Goal: Task Accomplishment & Management: Understand process/instructions

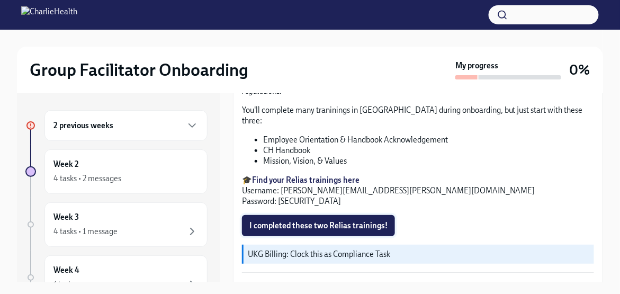
scroll to position [1164, 0]
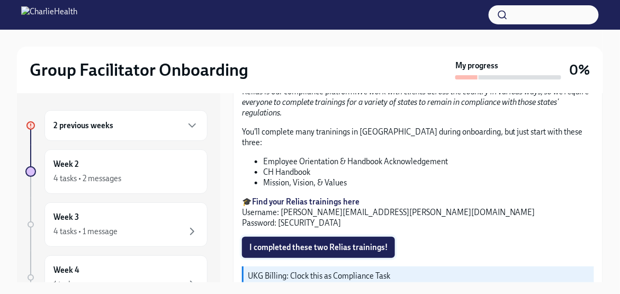
click at [335, 242] on span "I completed these two Relias trainings!" at bounding box center [318, 247] width 138 height 11
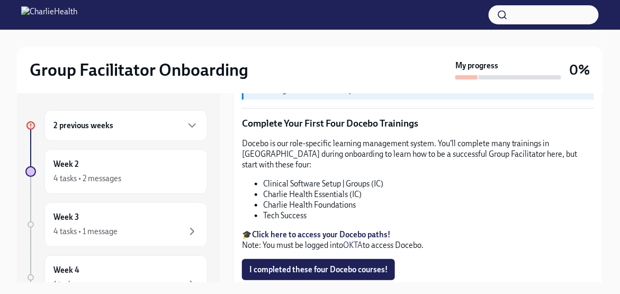
scroll to position [1376, 0]
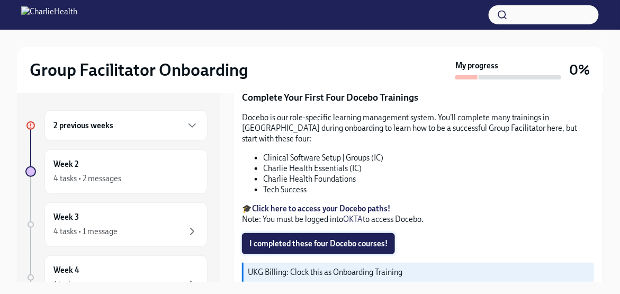
click at [329, 238] on span "I completed these four Docebo courses!" at bounding box center [318, 243] width 138 height 11
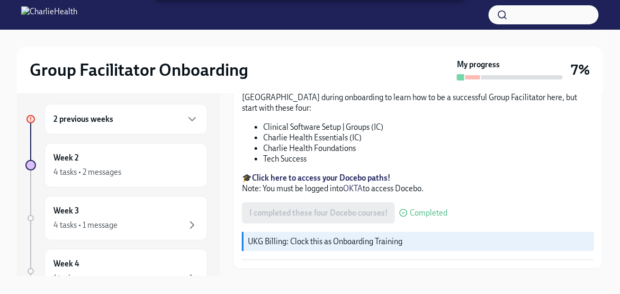
scroll to position [17, 0]
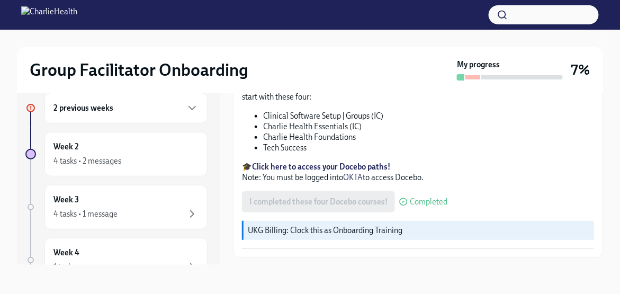
click at [324, 276] on span "Next task : Week One: Essential Compliance Tasks (~6.5 hours to complete)" at bounding box center [370, 281] width 261 height 11
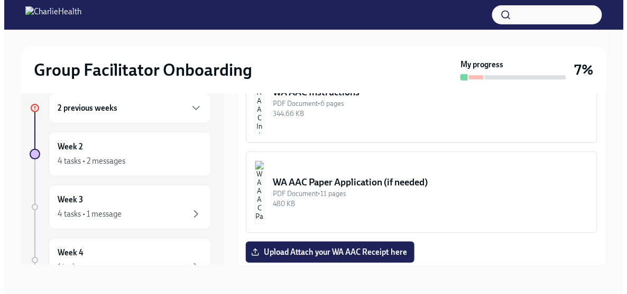
scroll to position [952, 0]
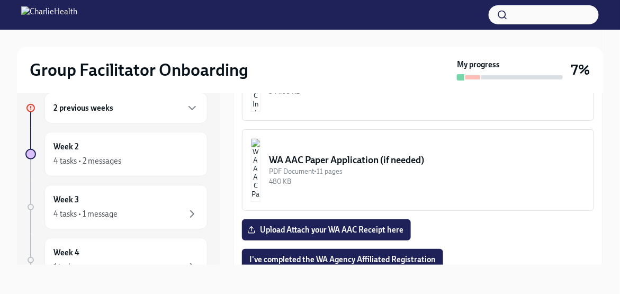
click at [260, 138] on img "button" at bounding box center [256, 169] width 10 height 63
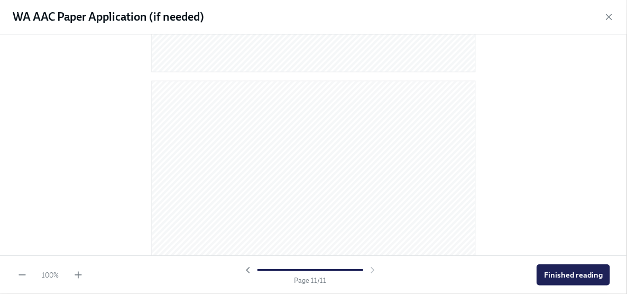
scroll to position [4285, 0]
